Goal: Transaction & Acquisition: Subscribe to service/newsletter

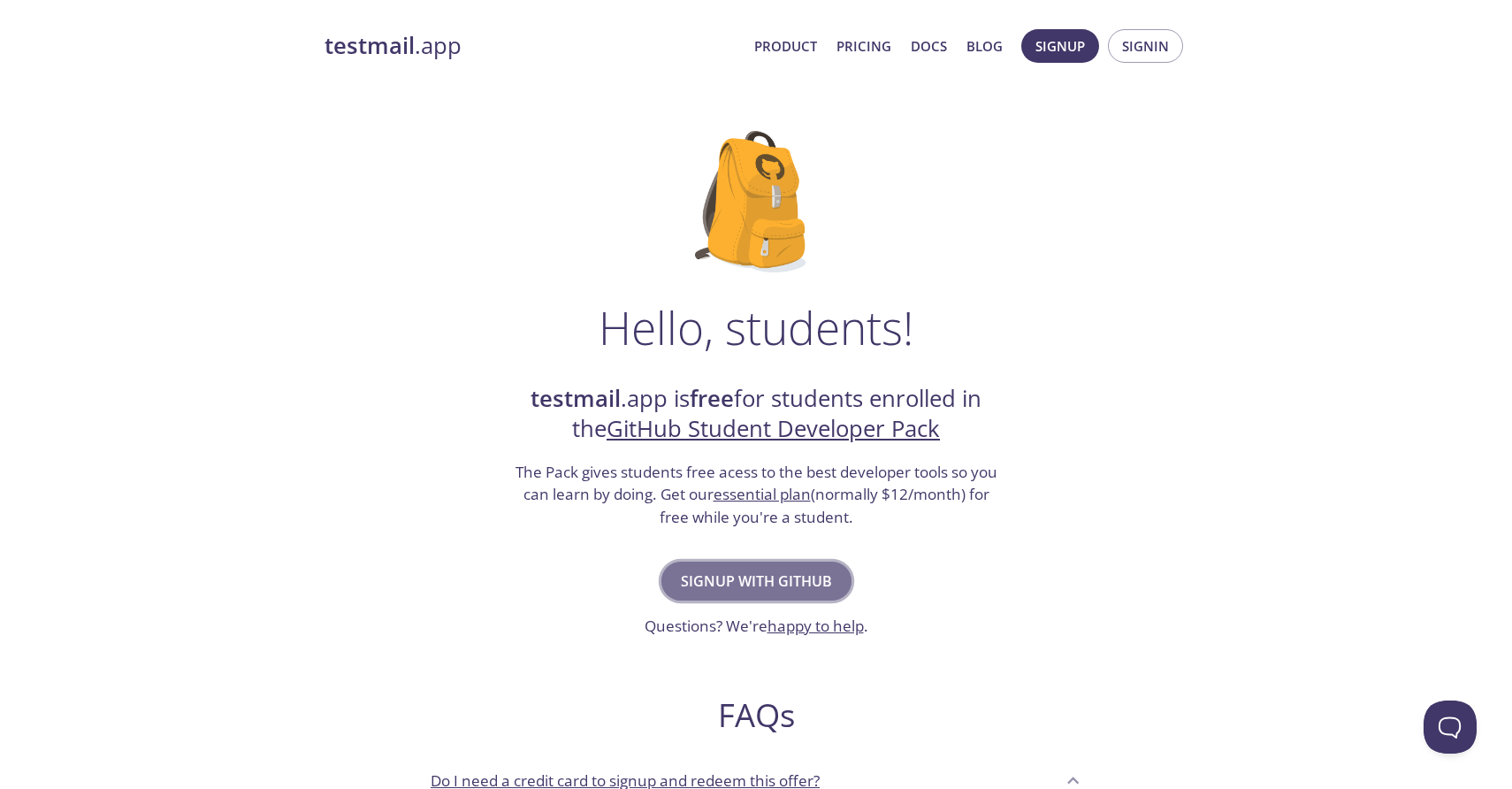
click at [791, 573] on span "Signup with GitHub" at bounding box center [756, 581] width 151 height 25
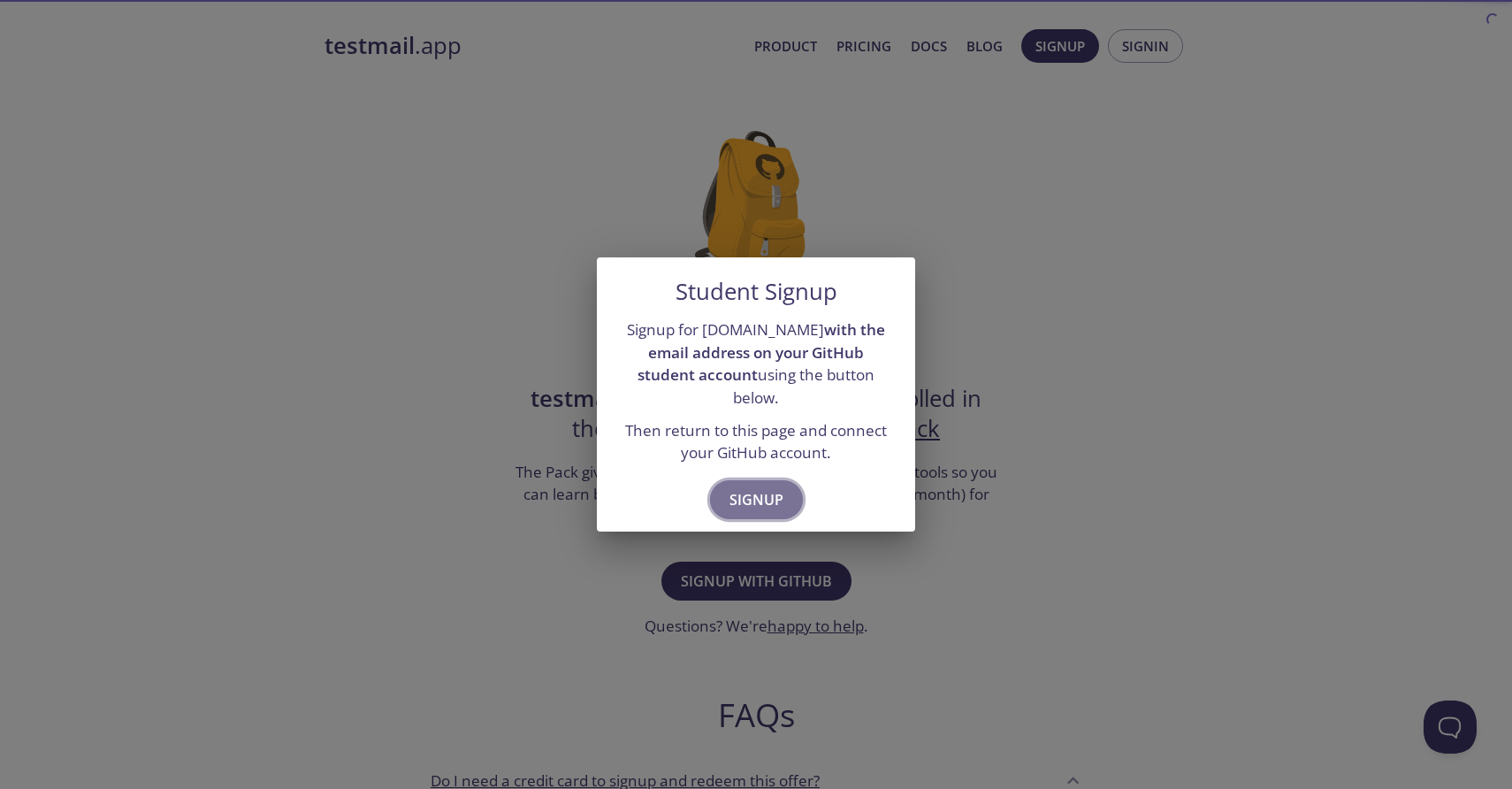
click at [761, 487] on span "Signup" at bounding box center [756, 499] width 54 height 25
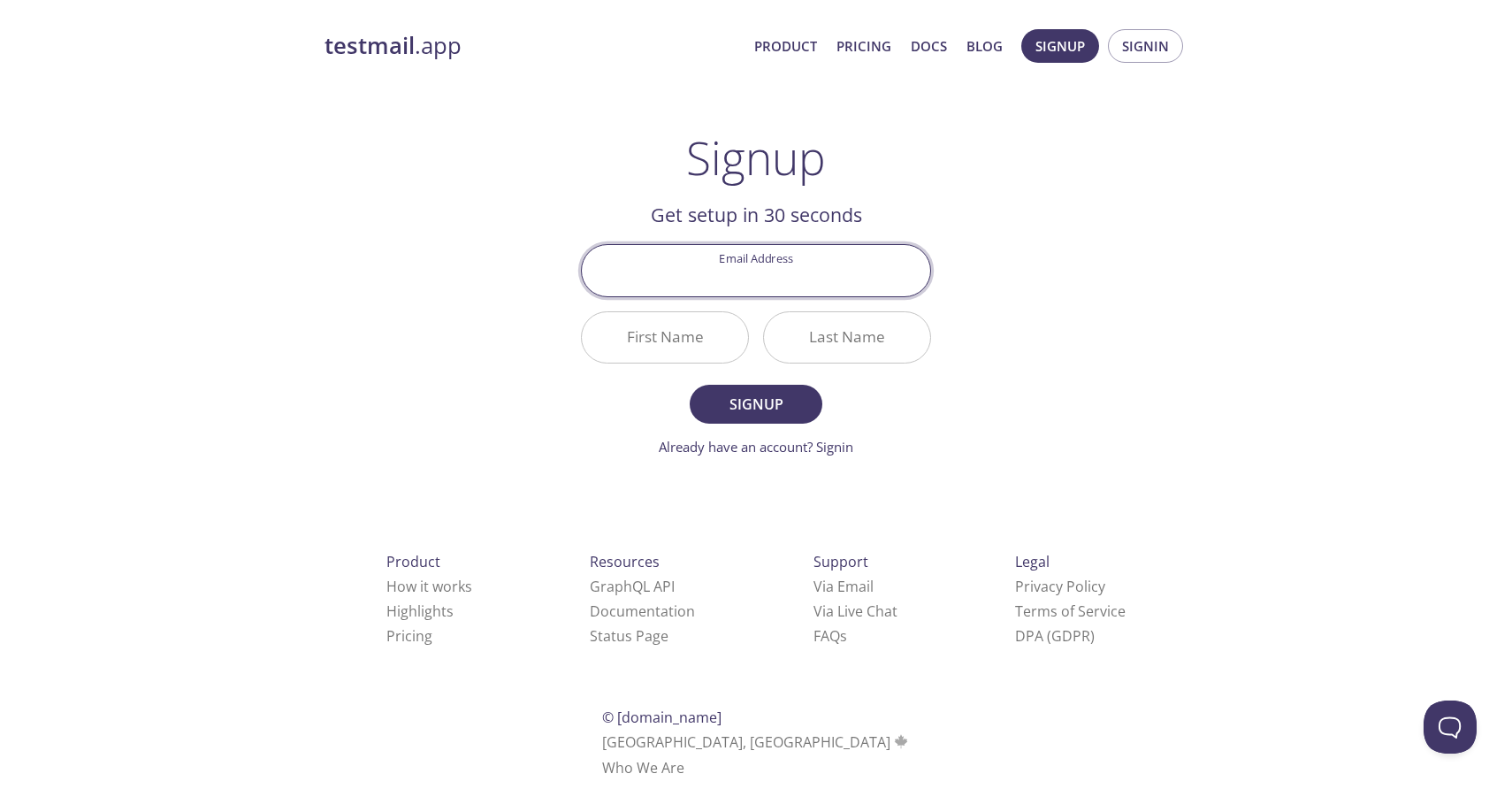
drag, startPoint x: 781, startPoint y: 265, endPoint x: 862, endPoint y: 268, distance: 81.1
click at [862, 268] on input "Email Address" at bounding box center [755, 269] width 348 height 50
click at [722, 283] on input "Email Address" at bounding box center [755, 269] width 348 height 50
click at [881, 368] on div "Last Name" at bounding box center [847, 337] width 182 height 66
click at [783, 275] on input "Email Address" at bounding box center [755, 269] width 348 height 50
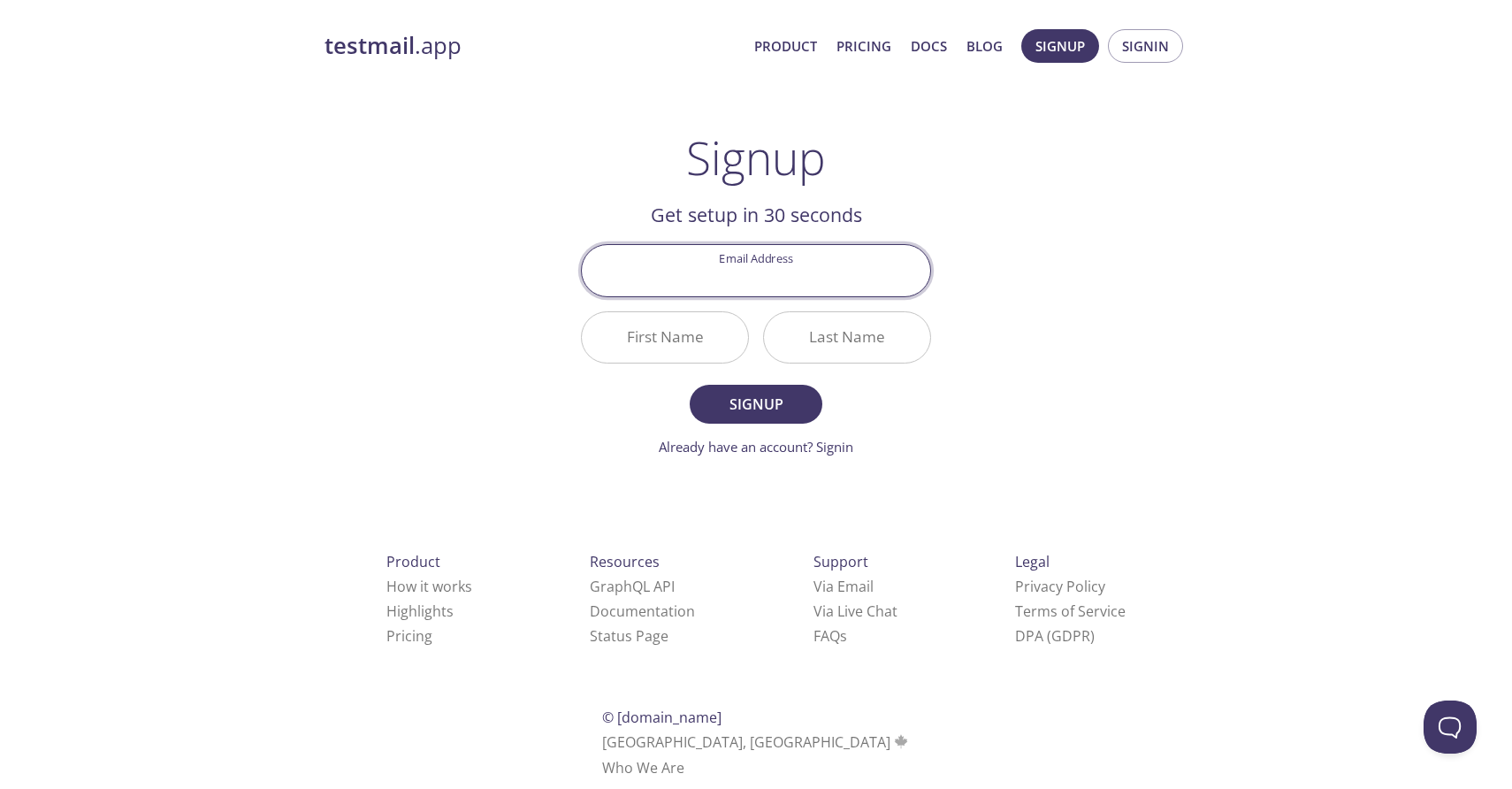
click at [731, 325] on input "First Name" at bounding box center [664, 336] width 166 height 50
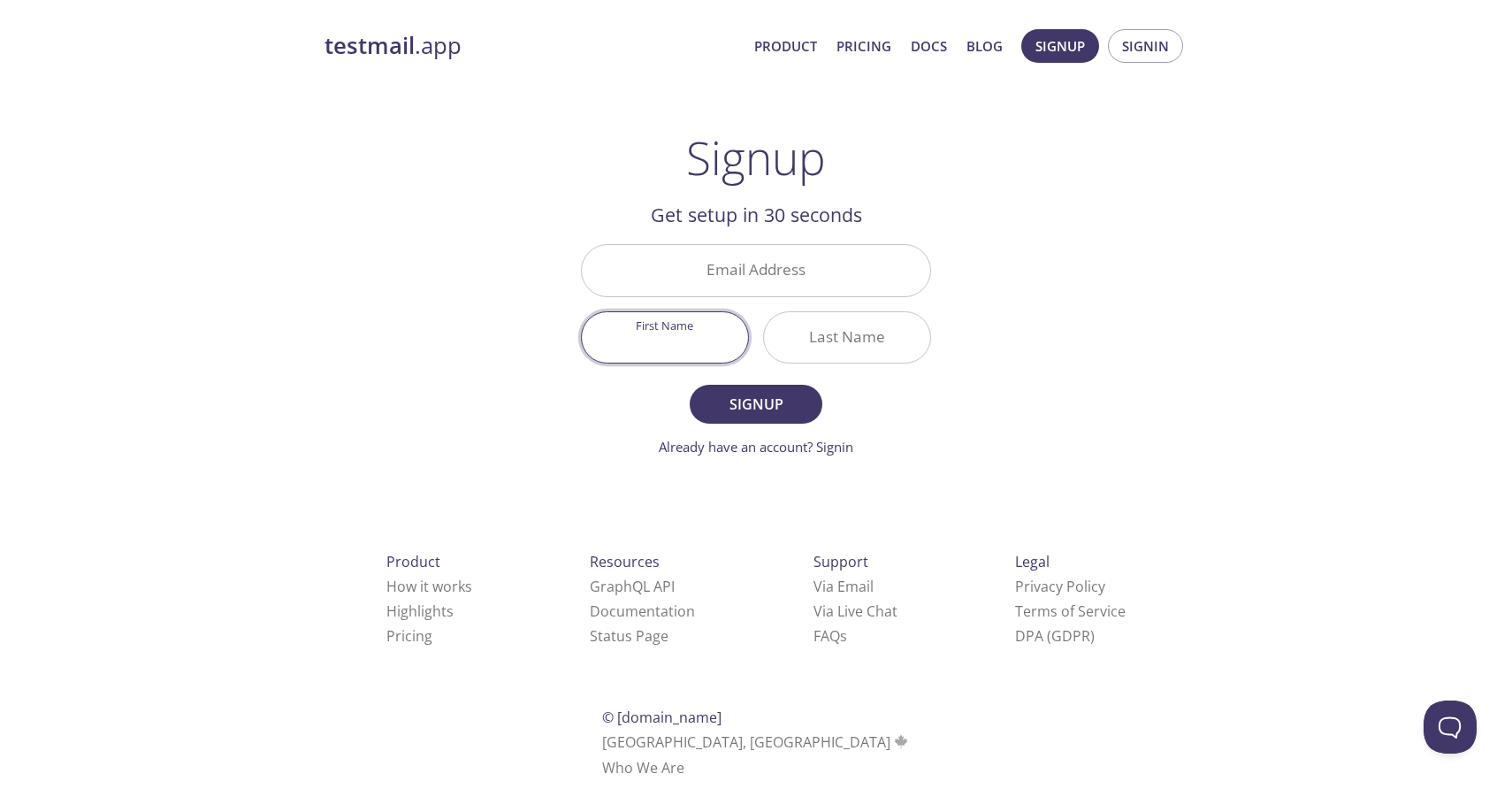
click at [719, 292] on input "Email Address" at bounding box center [755, 269] width 348 height 50
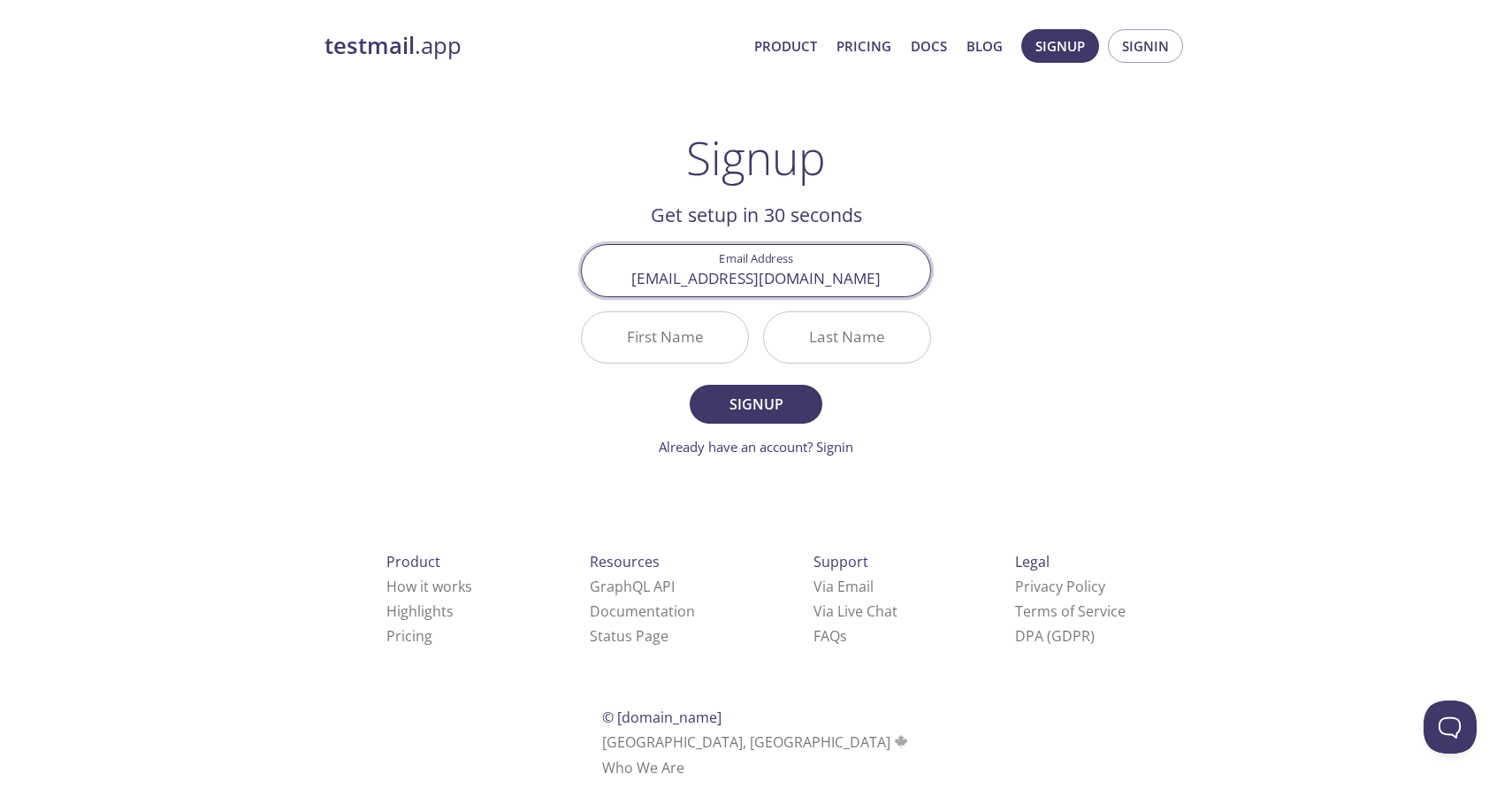
type input "[EMAIL_ADDRESS][DOMAIN_NAME]"
click at [674, 345] on input "First Name" at bounding box center [664, 336] width 166 height 50
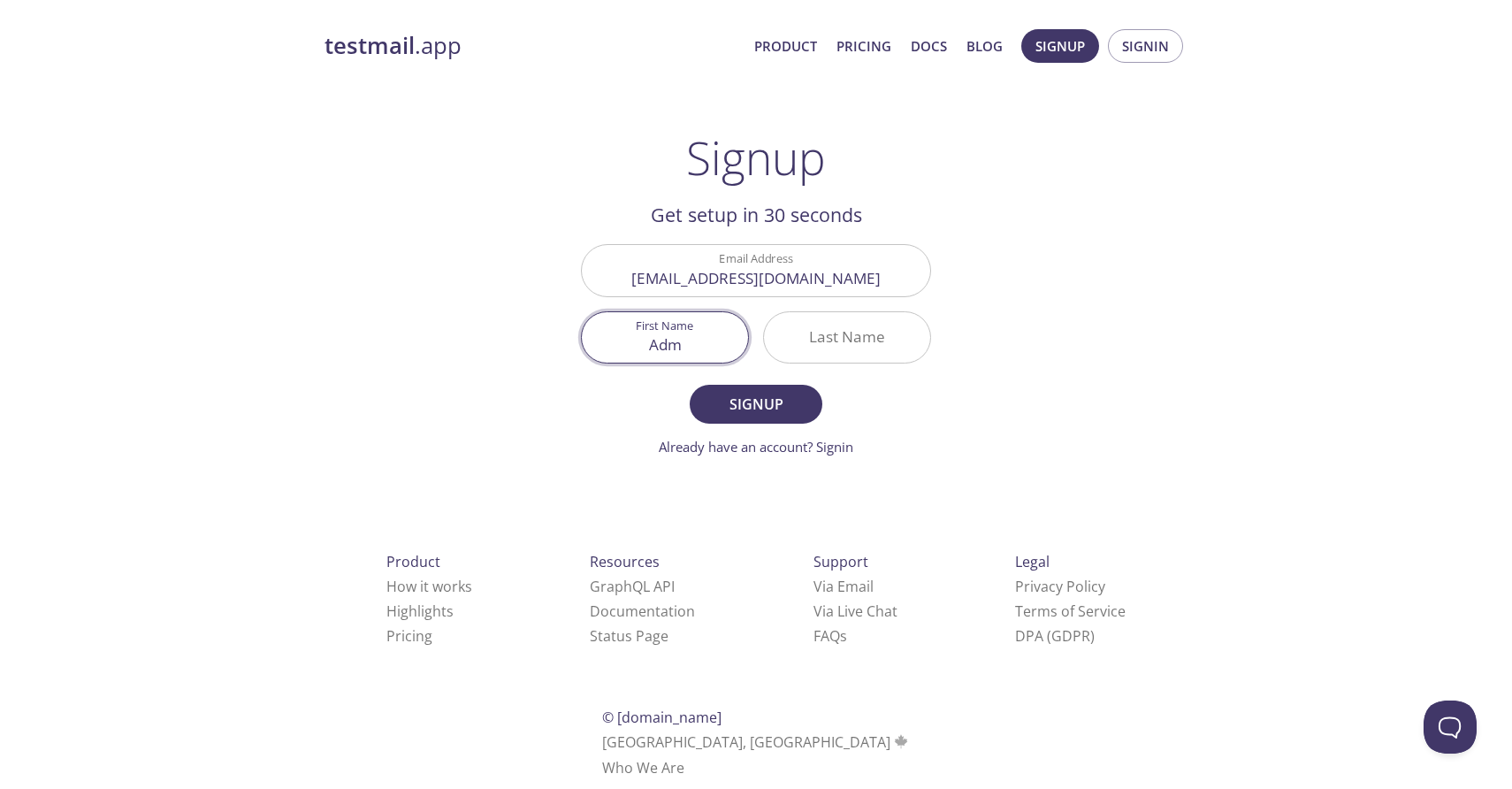
type input "Adm"
click at [862, 328] on input "Last Name" at bounding box center [847, 336] width 166 height 50
type input "zrg"
click at [755, 402] on span "Signup" at bounding box center [755, 404] width 94 height 25
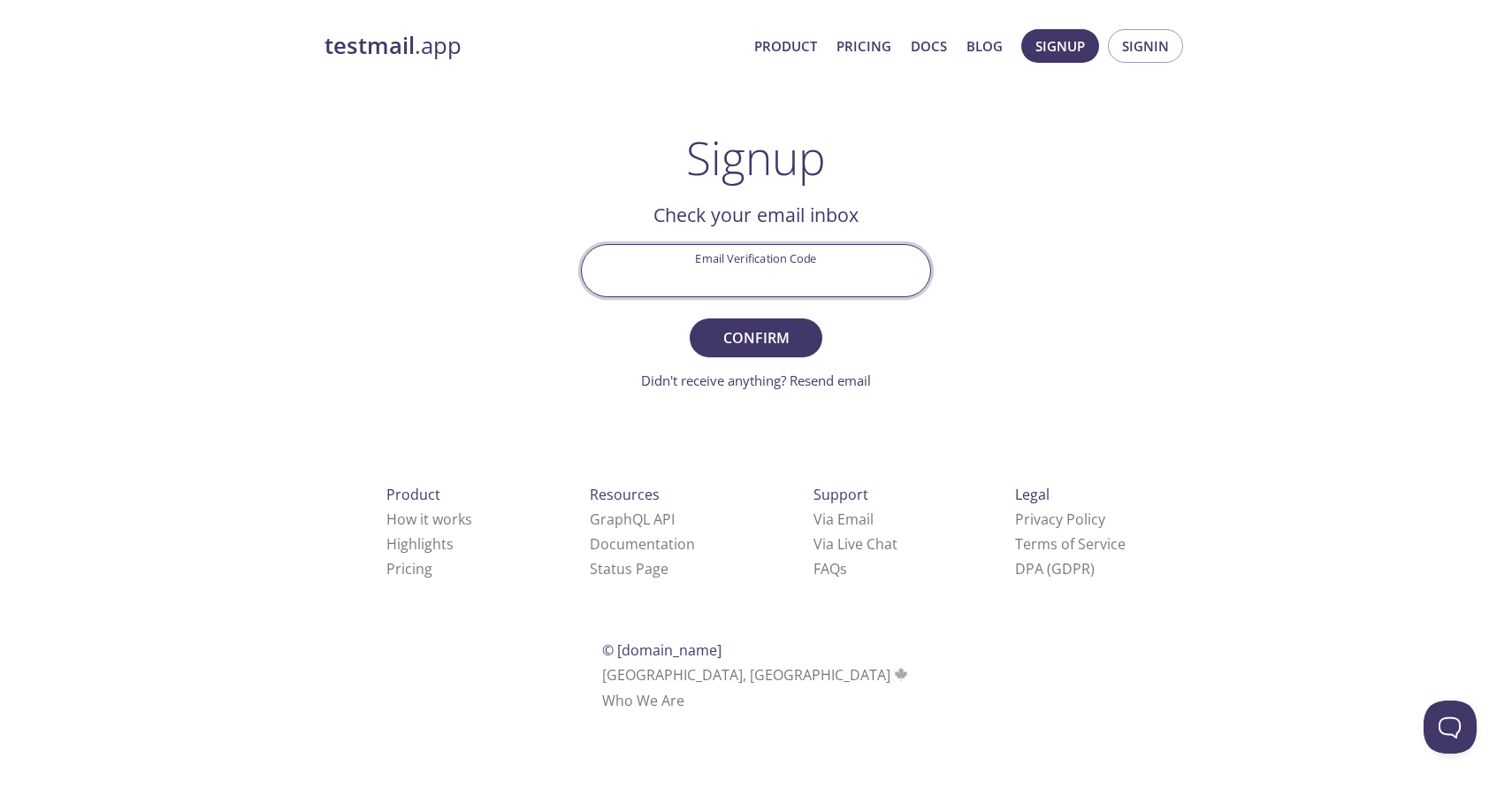
click at [752, 263] on input "Email Verification Code" at bounding box center [755, 269] width 348 height 50
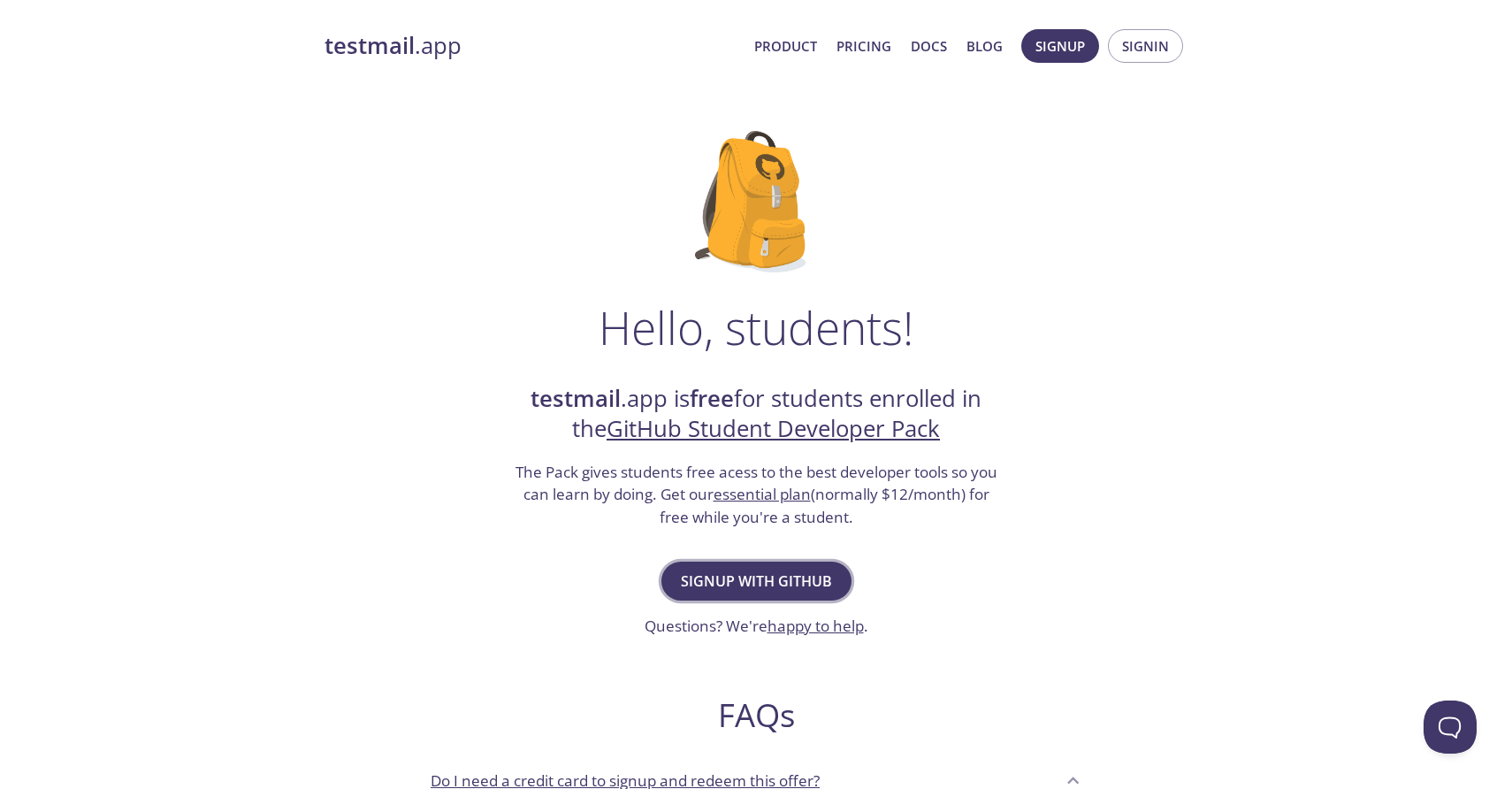
click at [754, 583] on span "Signup with GitHub" at bounding box center [756, 581] width 151 height 25
